Goal: Task Accomplishment & Management: Complete application form

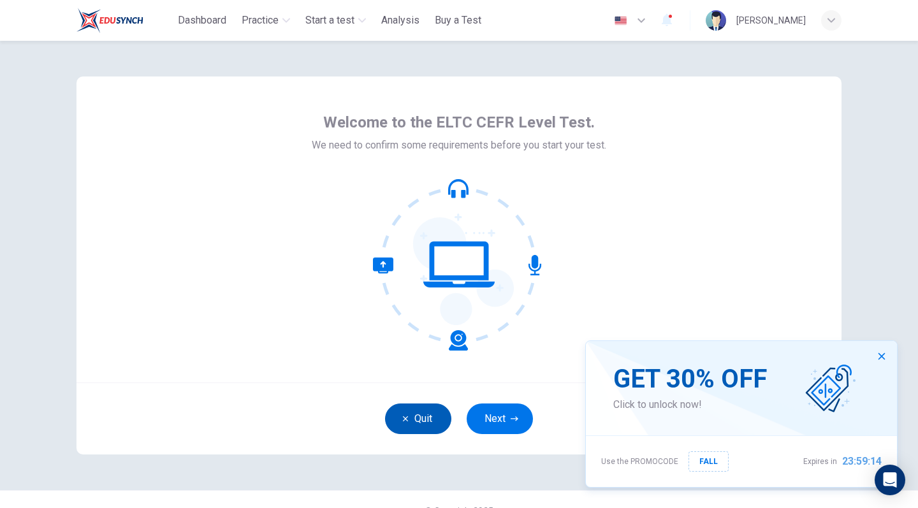
click at [418, 416] on button "Quit" at bounding box center [418, 419] width 66 height 31
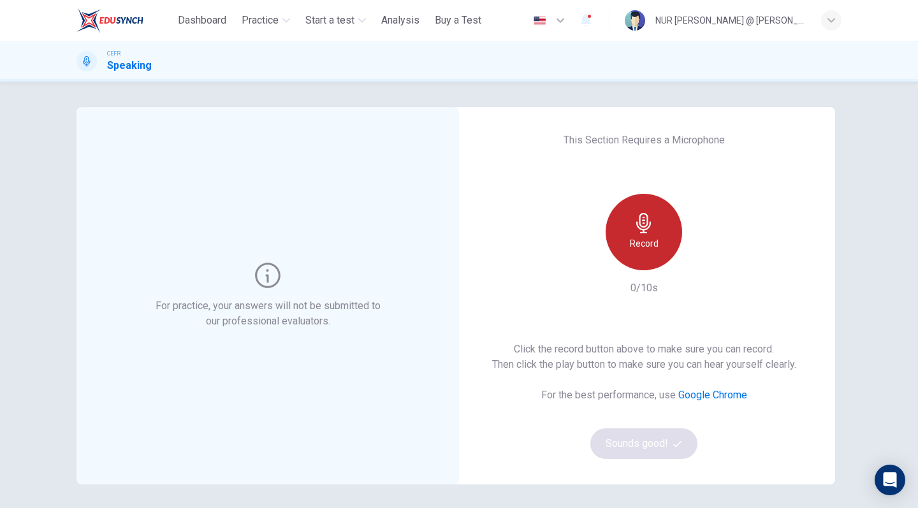
click at [651, 238] on h6 "Record" at bounding box center [644, 243] width 29 height 15
click at [654, 242] on div "Stop" at bounding box center [644, 232] width 76 height 76
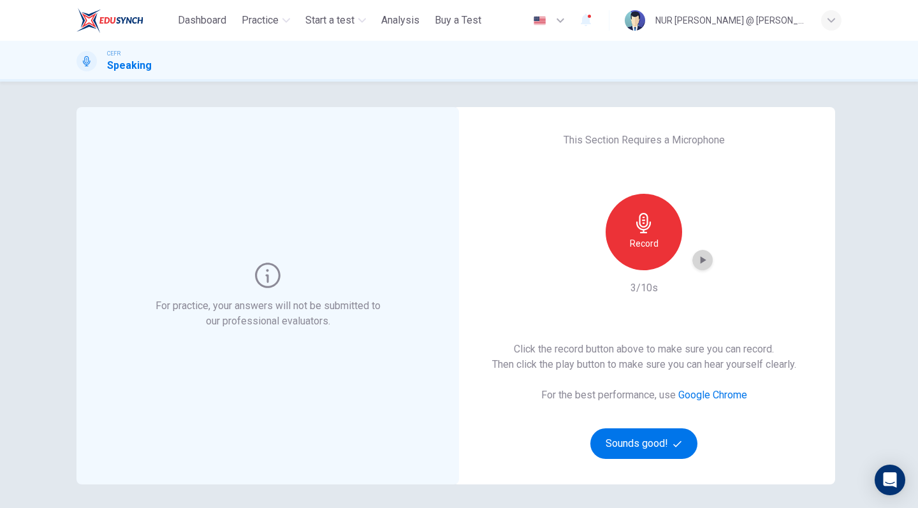
click at [707, 259] on icon "button" at bounding box center [702, 260] width 13 height 13
click at [657, 446] on button "Sounds good!" at bounding box center [643, 443] width 107 height 31
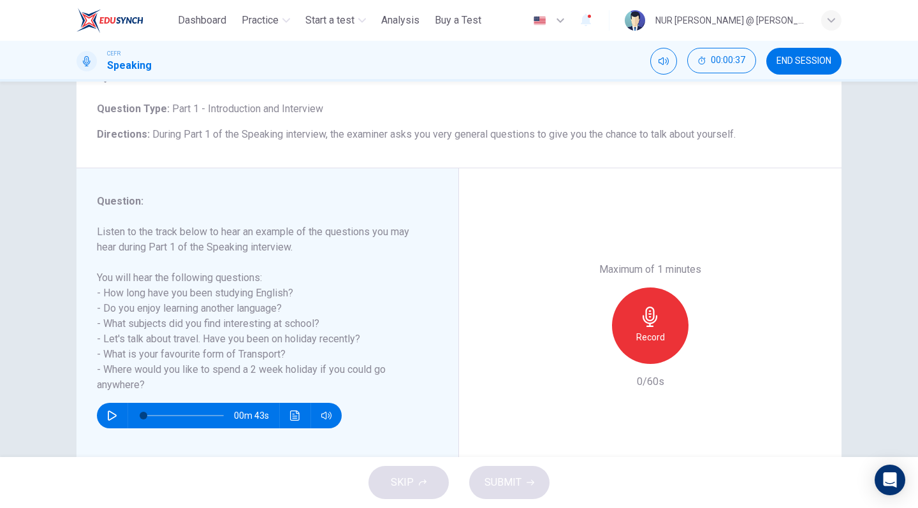
scroll to position [1, 0]
click at [111, 419] on icon "button" at bounding box center [112, 416] width 9 height 10
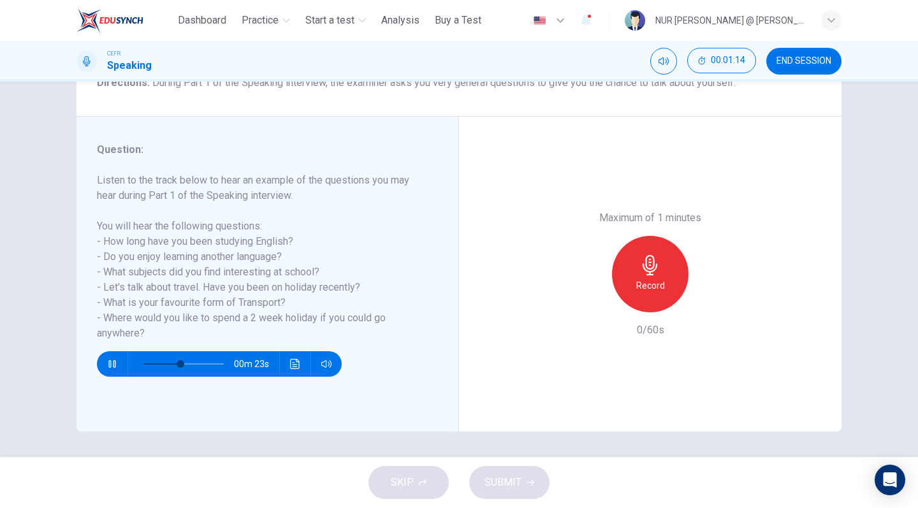
scroll to position [0, 0]
type input "*"
click at [676, 236] on div "Record" at bounding box center [650, 274] width 76 height 76
click at [676, 236] on div "Stop" at bounding box center [650, 274] width 76 height 76
click at [521, 483] on button "SUBMIT" at bounding box center [509, 482] width 80 height 33
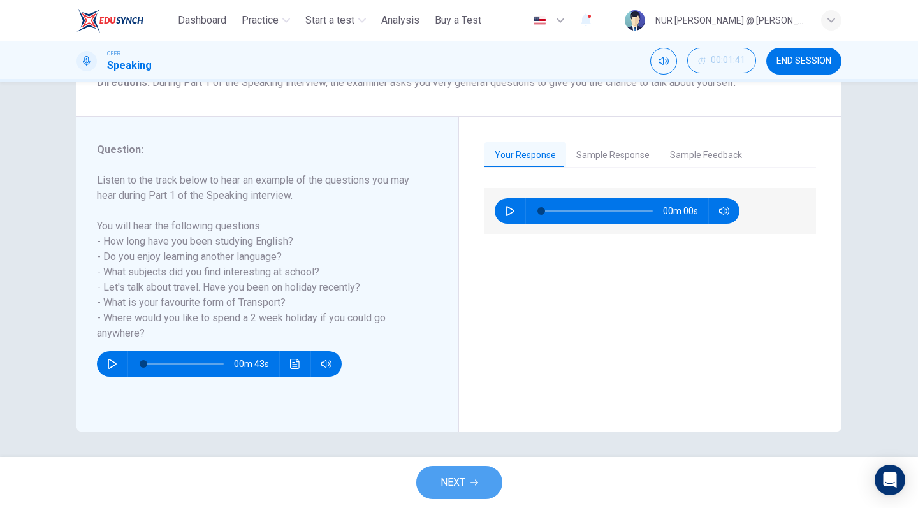
click at [475, 497] on button "NEXT" at bounding box center [459, 482] width 86 height 33
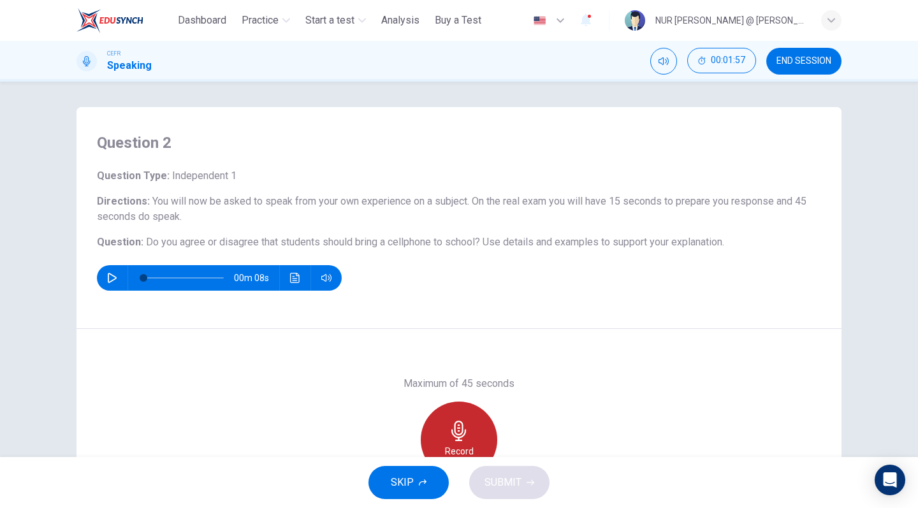
click at [467, 432] on icon "button" at bounding box center [459, 431] width 20 height 20
click at [460, 435] on icon "button" at bounding box center [458, 431] width 15 height 20
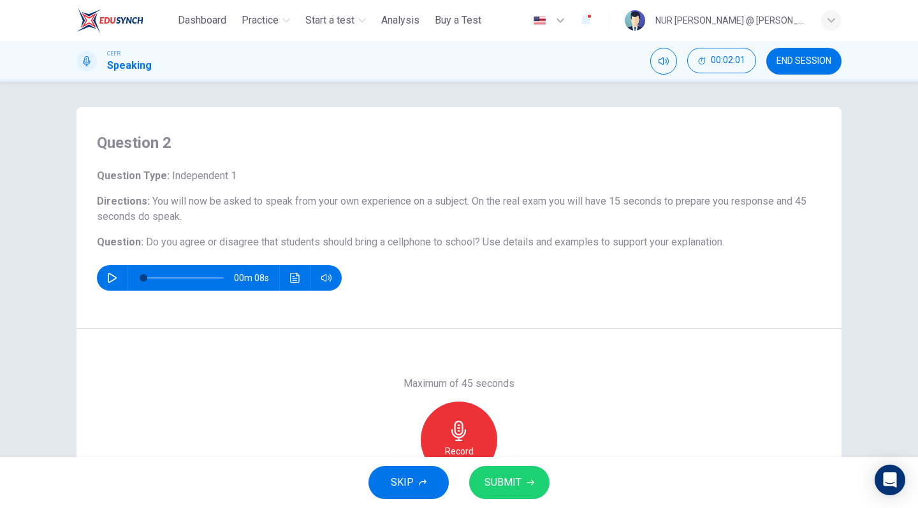
click at [504, 479] on span "SUBMIT" at bounding box center [502, 483] width 37 height 18
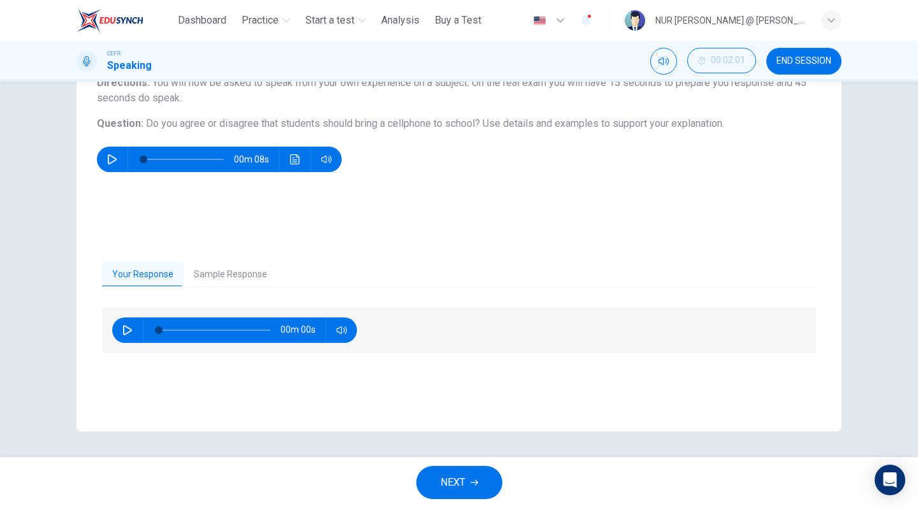
scroll to position [119, 0]
click at [463, 489] on span "NEXT" at bounding box center [452, 483] width 25 height 18
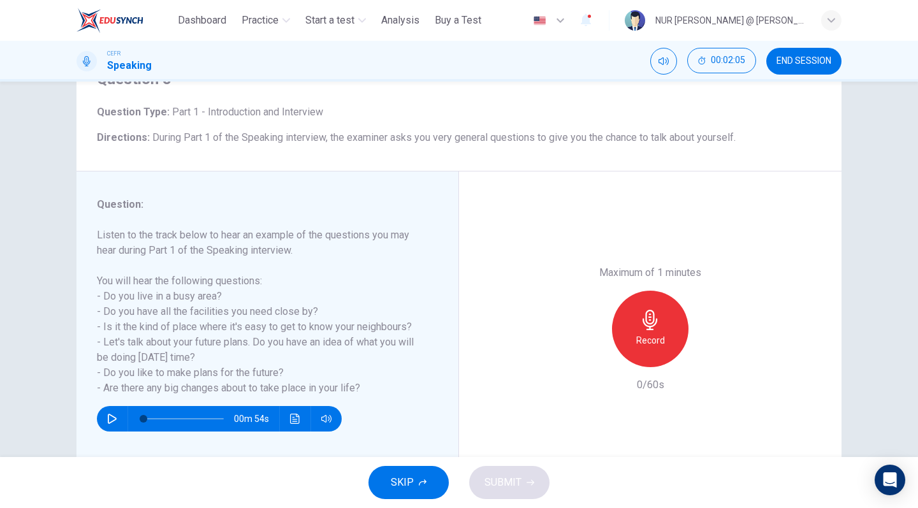
scroll to position [67, 0]
